Goal: Information Seeking & Learning: Find specific fact

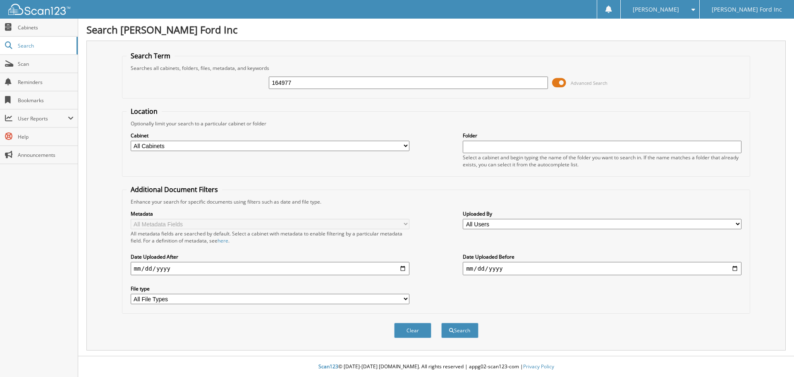
type input "164977"
click at [441, 322] on button "Search" at bounding box center [459, 329] width 37 height 15
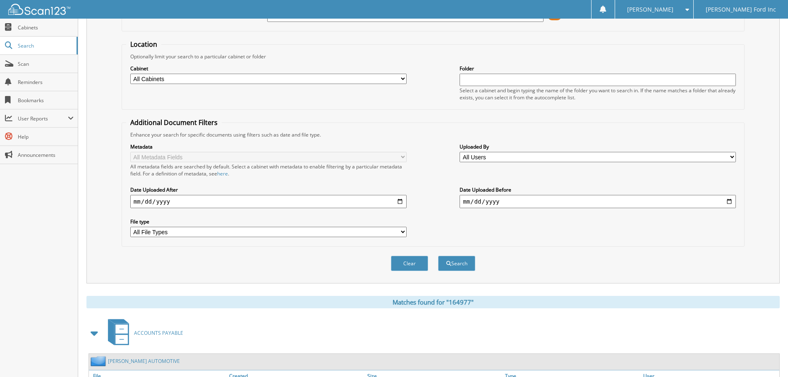
scroll to position [198, 0]
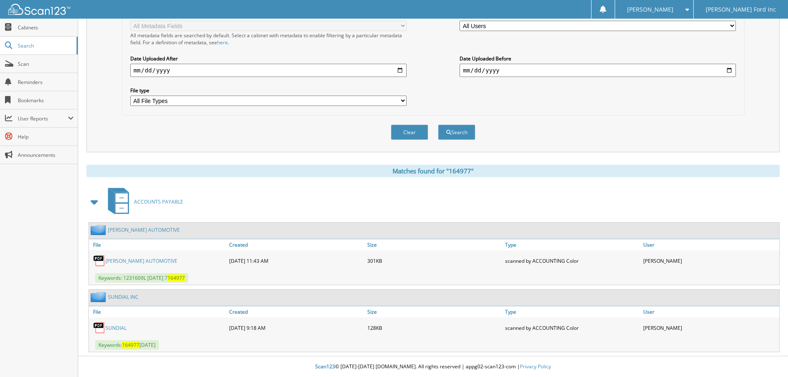
click at [117, 327] on link "SUNDIAL" at bounding box center [115, 327] width 21 height 7
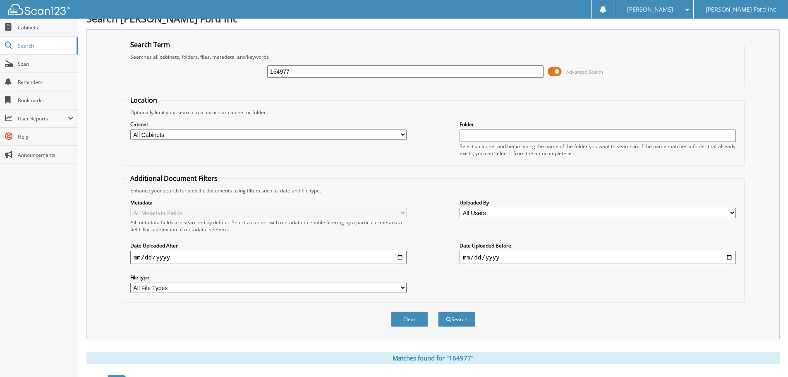
scroll to position [0, 0]
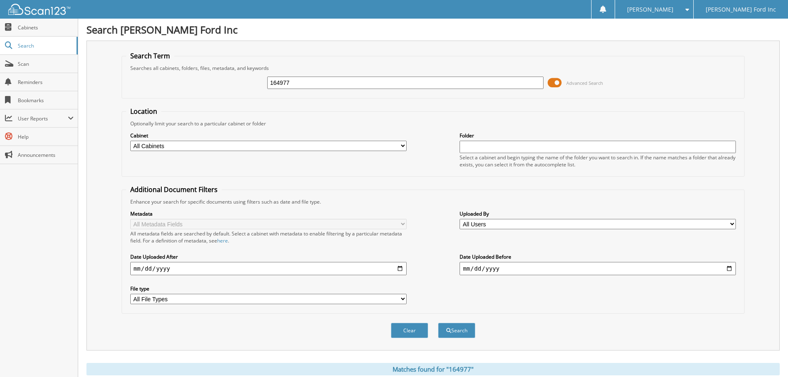
drag, startPoint x: 312, startPoint y: 81, endPoint x: 251, endPoint y: 83, distance: 61.2
click at [252, 83] on div "164977 Advanced Search" at bounding box center [433, 83] width 614 height 22
type input "7243068"
click at [438, 322] on button "Search" at bounding box center [456, 329] width 37 height 15
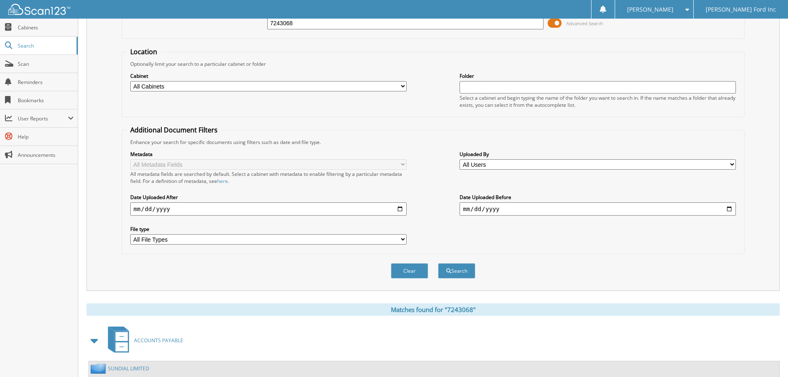
scroll to position [131, 0]
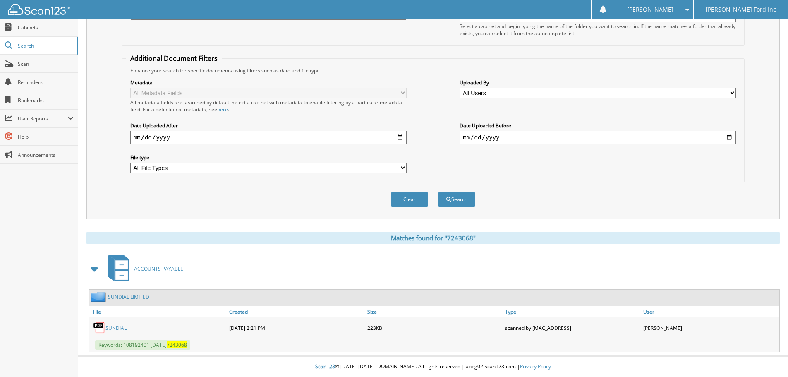
click at [116, 329] on link "SUNDIAL" at bounding box center [115, 327] width 21 height 7
